Goal: Task Accomplishment & Management: Manage account settings

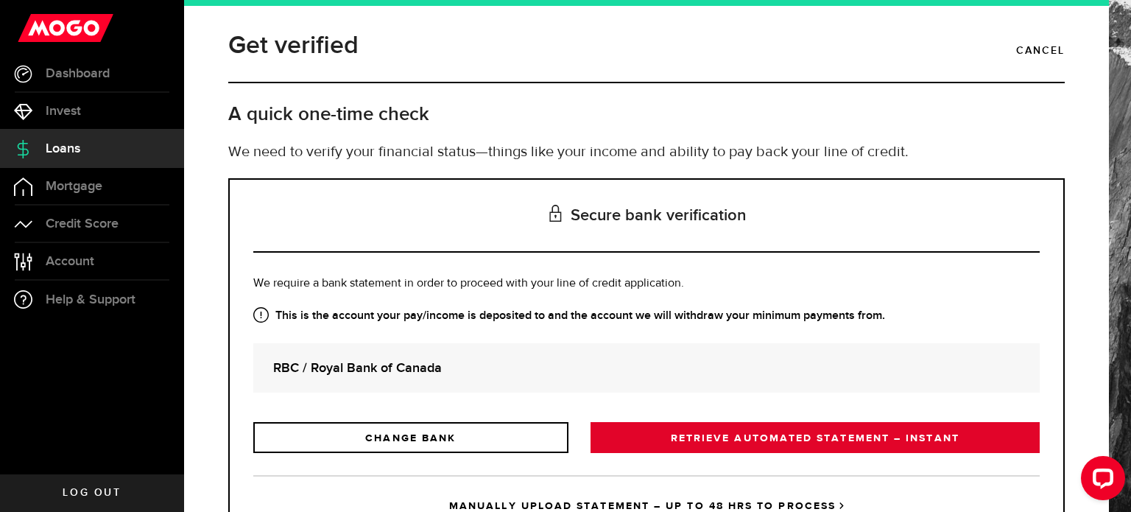
click at [776, 437] on link "RETRIEVE AUTOMATED STATEMENT – INSTANT" at bounding box center [815, 437] width 449 height 31
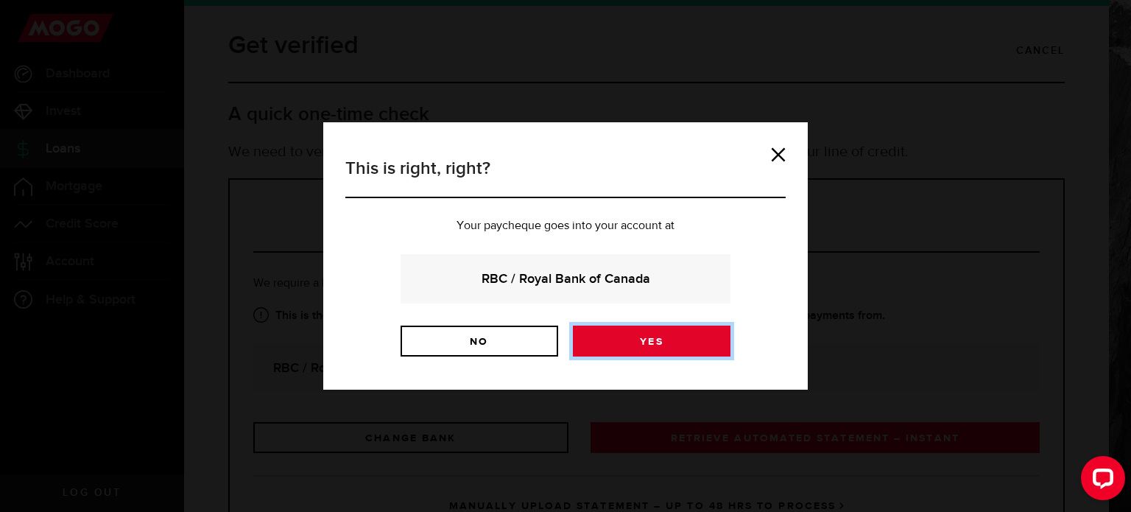
click at [613, 350] on link "Yes" at bounding box center [652, 341] width 158 height 31
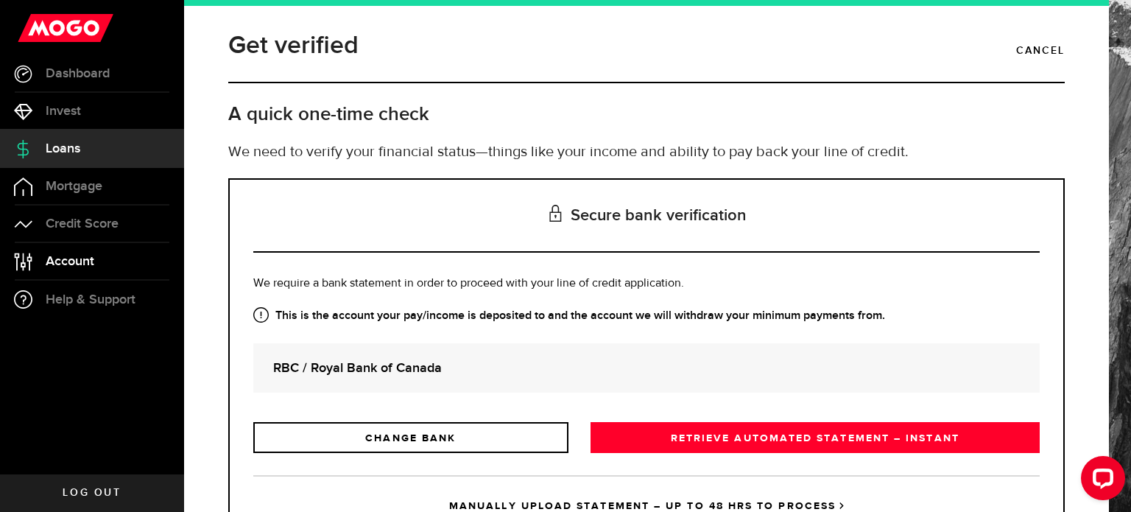
click at [131, 259] on link "Account Compte" at bounding box center [92, 261] width 184 height 37
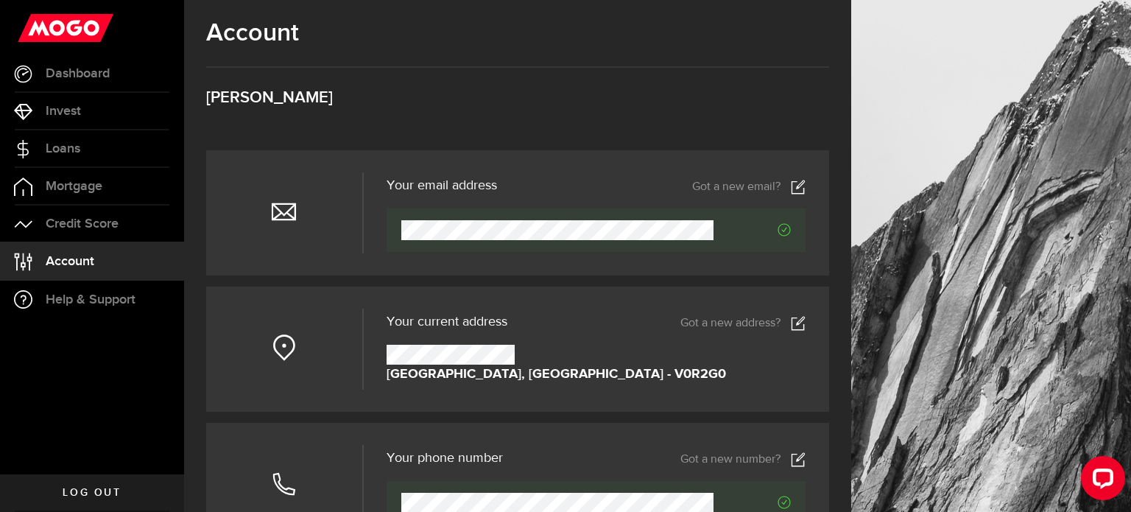
click at [86, 493] on span "Log out" at bounding box center [92, 493] width 58 height 10
